Goal: Task Accomplishment & Management: Manage account settings

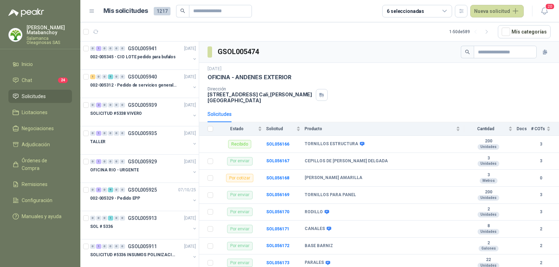
scroll to position [734, 0]
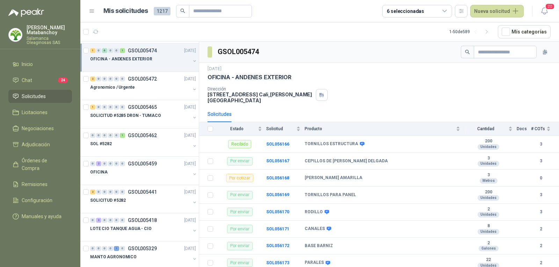
click at [46, 36] on p "Salamanca Oleaginosas SAS" at bounding box center [49, 40] width 45 height 8
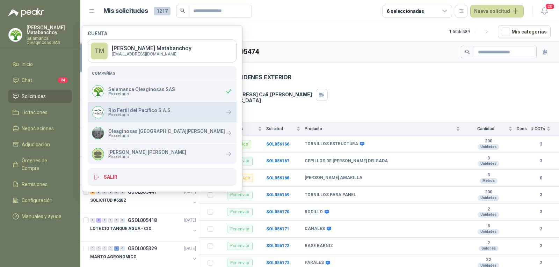
click at [124, 115] on span "Propietario" at bounding box center [140, 115] width 64 height 4
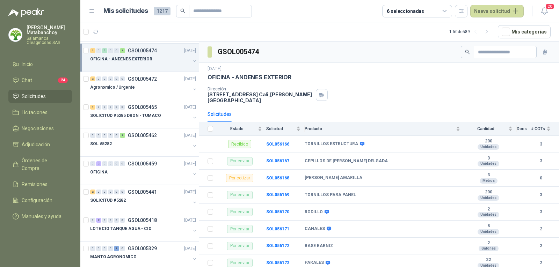
click at [355, 65] on div "16 sept, 2025 OFICINA - ANDENES EXTERIOR Dirección CALLE 4 No.27 -79 Cali , Val…" at bounding box center [379, 84] width 360 height 43
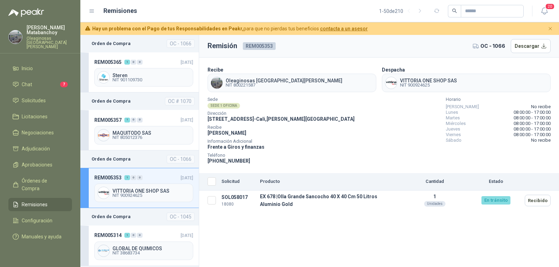
scroll to position [105, 0]
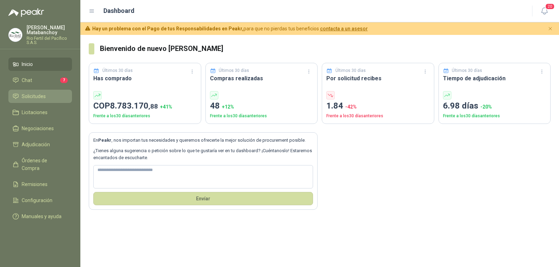
click at [44, 93] on span "Solicitudes" at bounding box center [34, 97] width 24 height 8
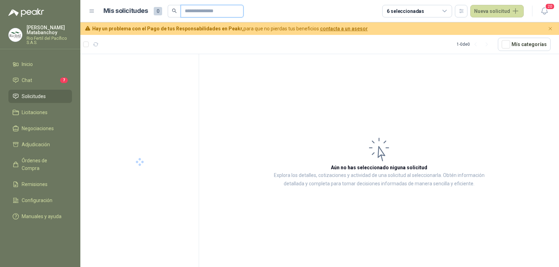
click at [205, 6] on input "text" at bounding box center [209, 11] width 49 height 12
click at [150, 66] on div "SOLICITUD #1877 EPP TROJA" at bounding box center [140, 69] width 100 height 8
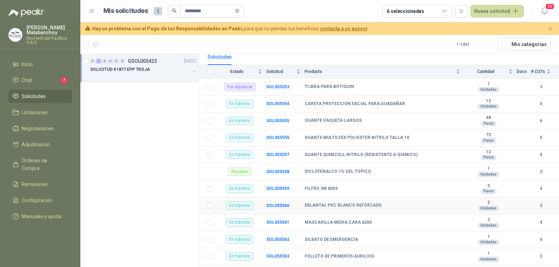
scroll to position [25, 0]
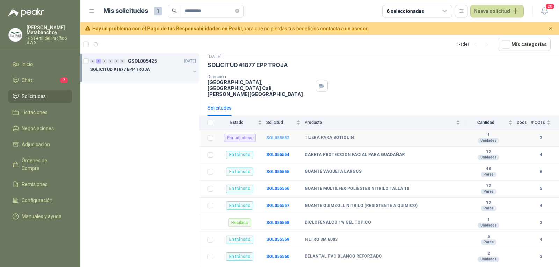
click at [272, 136] on b "SOL055553" at bounding box center [277, 138] width 23 height 5
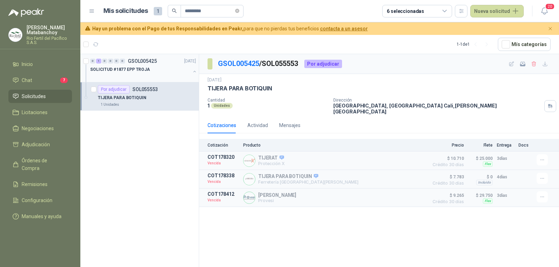
click at [170, 61] on div "0 1 0 0 0 0 GSOL005425 [DATE]" at bounding box center [143, 61] width 107 height 8
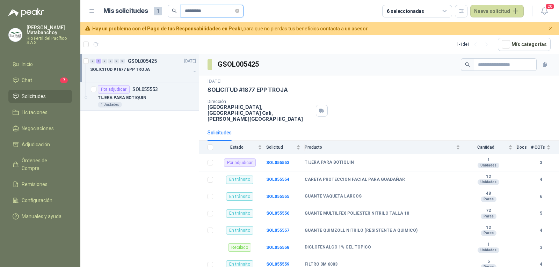
drag, startPoint x: 210, startPoint y: 14, endPoint x: 107, endPoint y: 18, distance: 103.1
click at [107, 18] on header "Mis solicitudes 1 ********* 6 seleccionadas Nueva solicitud 20" at bounding box center [319, 11] width 479 height 22
type input "***"
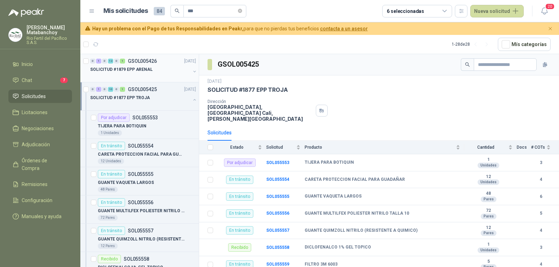
click at [151, 72] on div "SOLICITUD #1879 EPP ARENAL" at bounding box center [140, 69] width 100 height 8
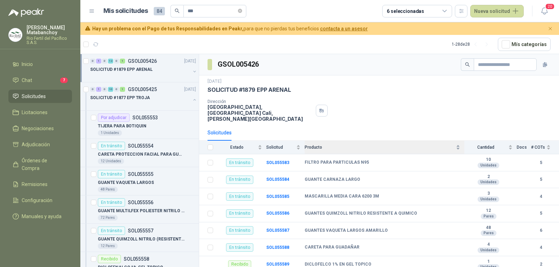
scroll to position [129, 0]
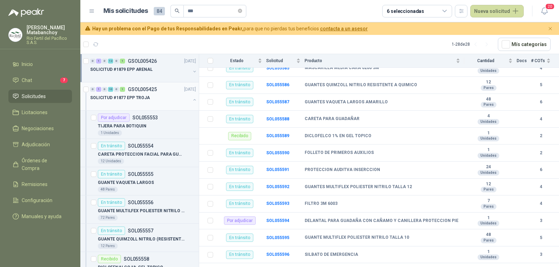
click at [135, 102] on div "SOLICITUD #1877 EPP TROJA" at bounding box center [140, 98] width 100 height 8
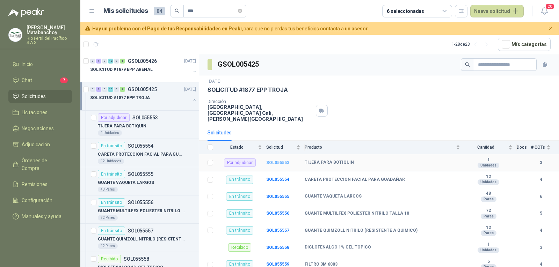
click at [282, 160] on b "SOL055553" at bounding box center [277, 162] width 23 height 5
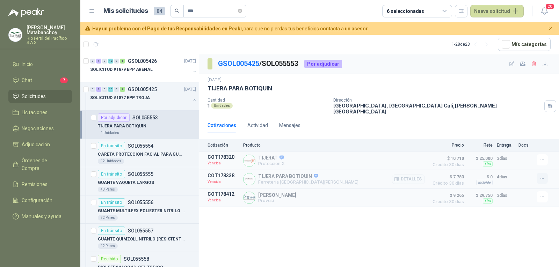
click at [539, 176] on icon "button" at bounding box center [542, 179] width 6 height 6
click at [257, 122] on div "Actividad" at bounding box center [257, 126] width 21 height 8
